Goal: Information Seeking & Learning: Learn about a topic

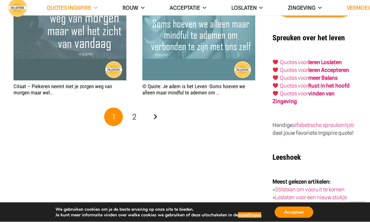
scroll to position [1026, 0]
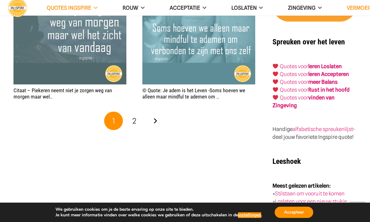
click at [154, 112] on link "Volgende" at bounding box center [155, 121] width 19 height 19
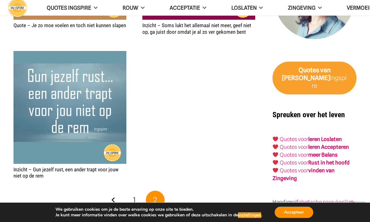
scroll to position [957, 0]
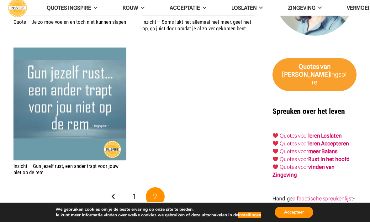
click at [326, 149] on strong "meer Balans" at bounding box center [322, 152] width 29 height 6
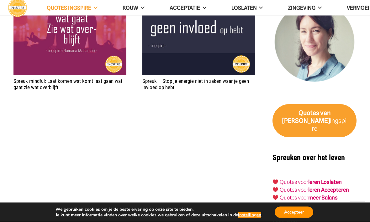
scroll to position [1026, 0]
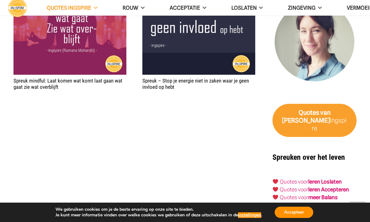
click at [340, 202] on strong "Rust in het hoofd" at bounding box center [328, 205] width 41 height 6
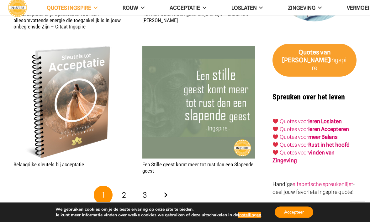
scroll to position [1020, 0]
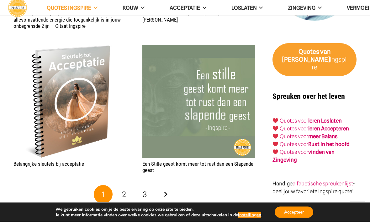
click at [167, 195] on link "Volgende" at bounding box center [165, 195] width 19 height 19
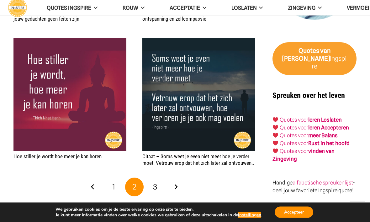
scroll to position [1021, 0]
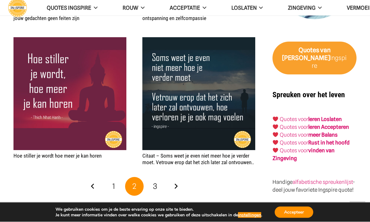
click at [174, 184] on link "Volgende" at bounding box center [175, 187] width 19 height 19
